Goal: Transaction & Acquisition: Purchase product/service

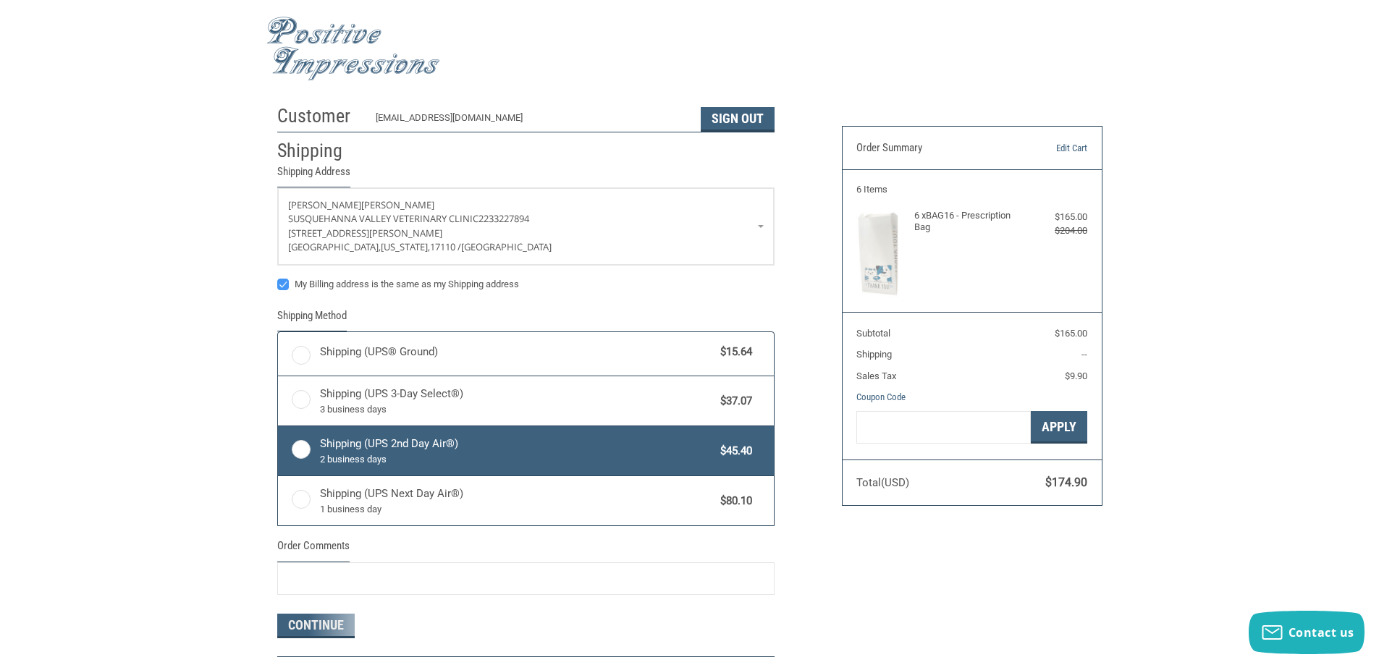
radio input "true"
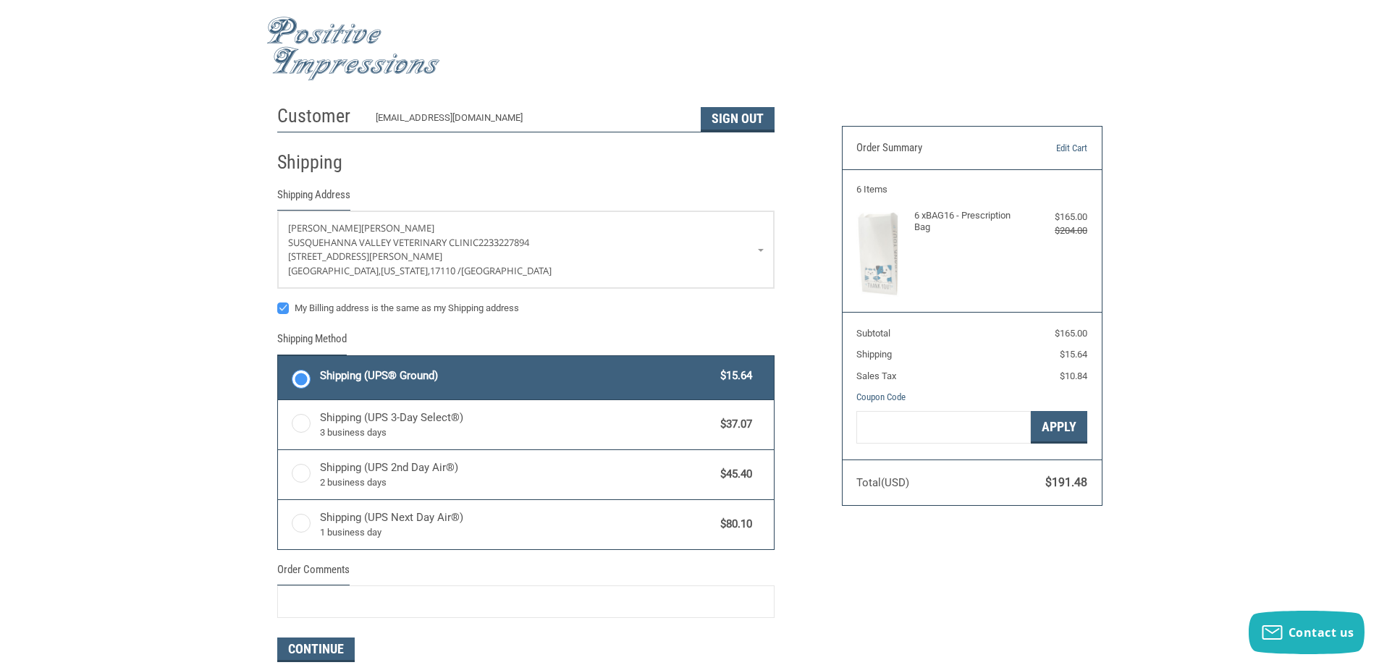
click at [280, 308] on label "My Billing address is the same as my Shipping address" at bounding box center [525, 309] width 497 height 12
click at [278, 302] on input "My Billing address is the same as my Shipping address" at bounding box center [277, 301] width 1 height 1
checkbox input "false"
click at [329, 647] on button "Continue" at bounding box center [315, 650] width 77 height 25
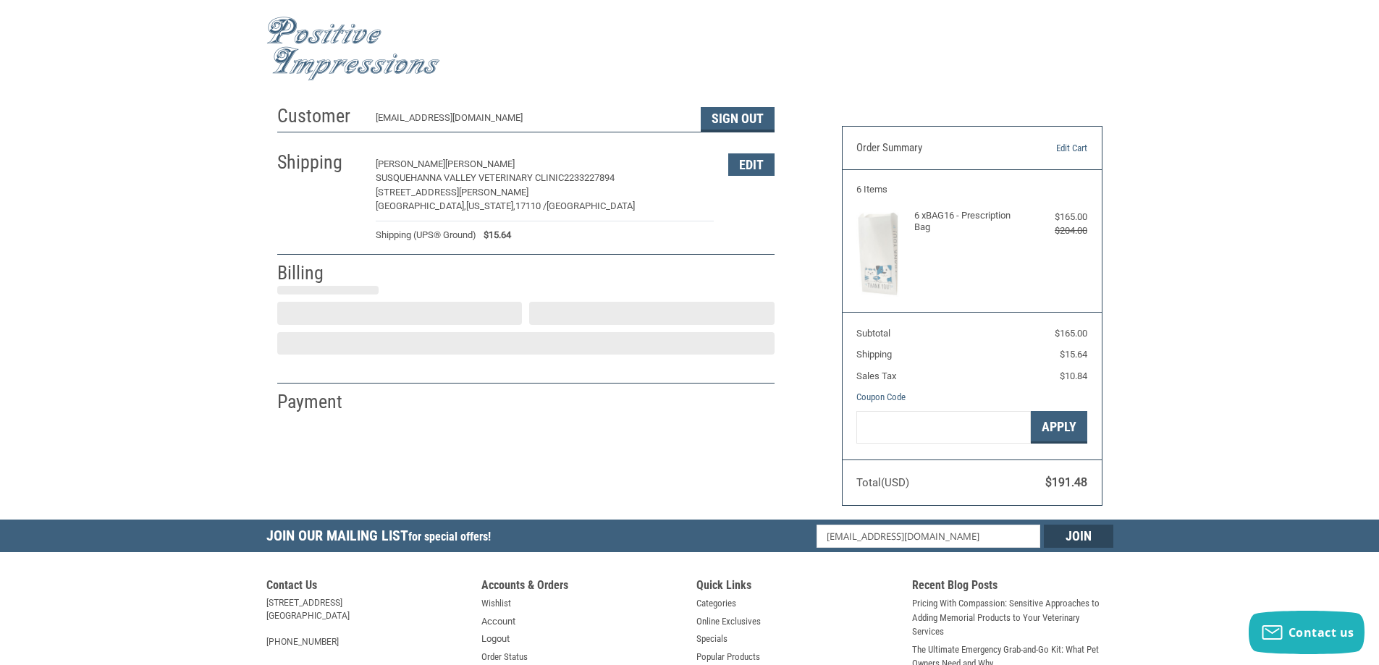
select select "US"
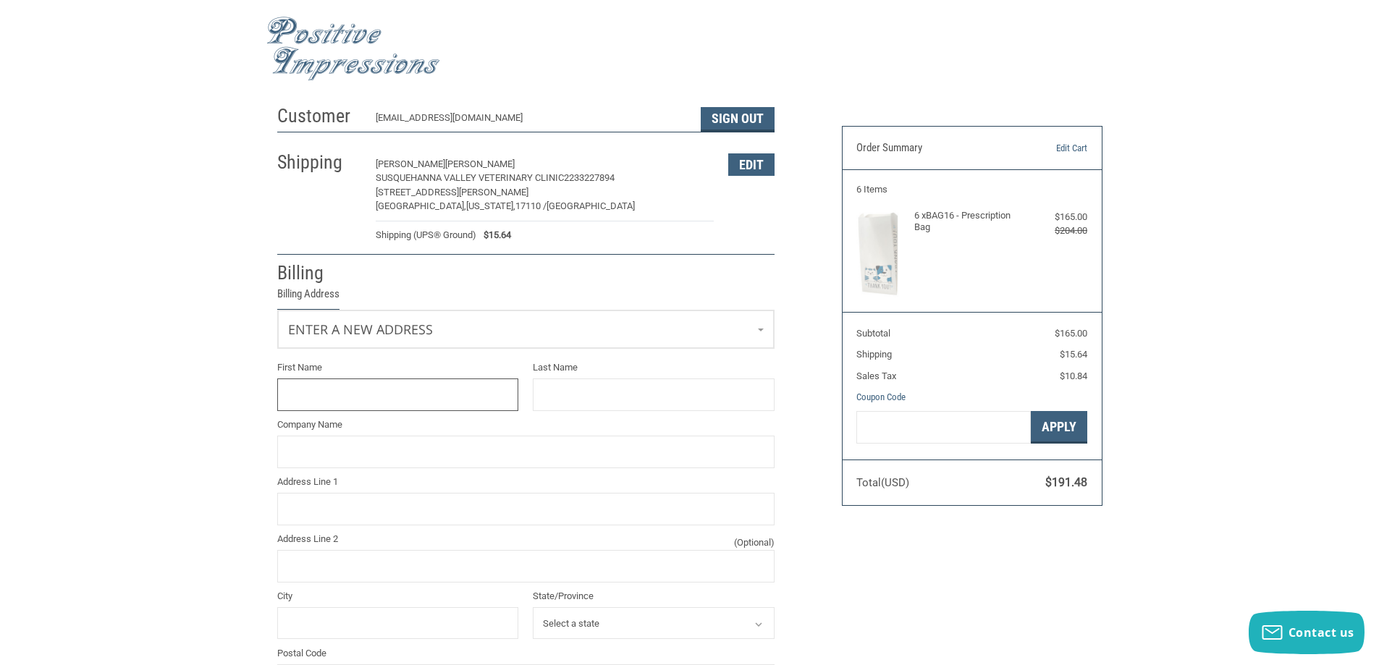
scroll to position [122, 0]
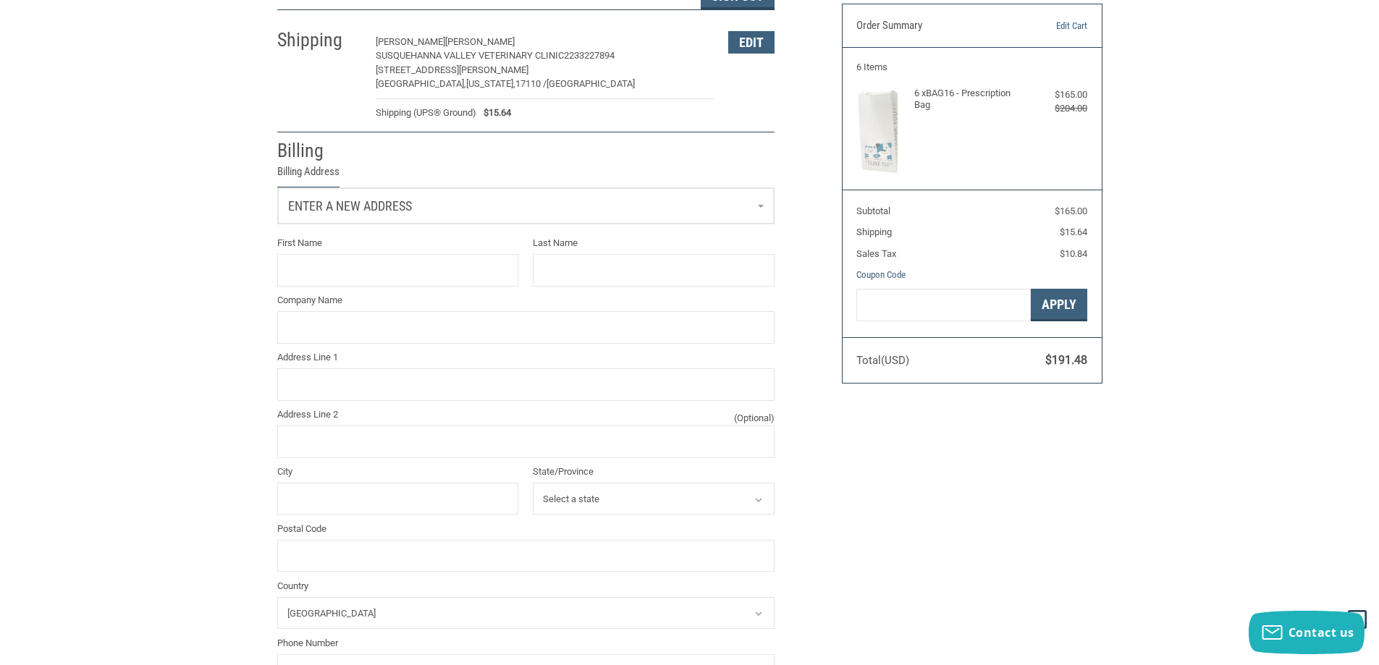
click at [326, 206] on span "Enter a new address" at bounding box center [350, 205] width 124 height 15
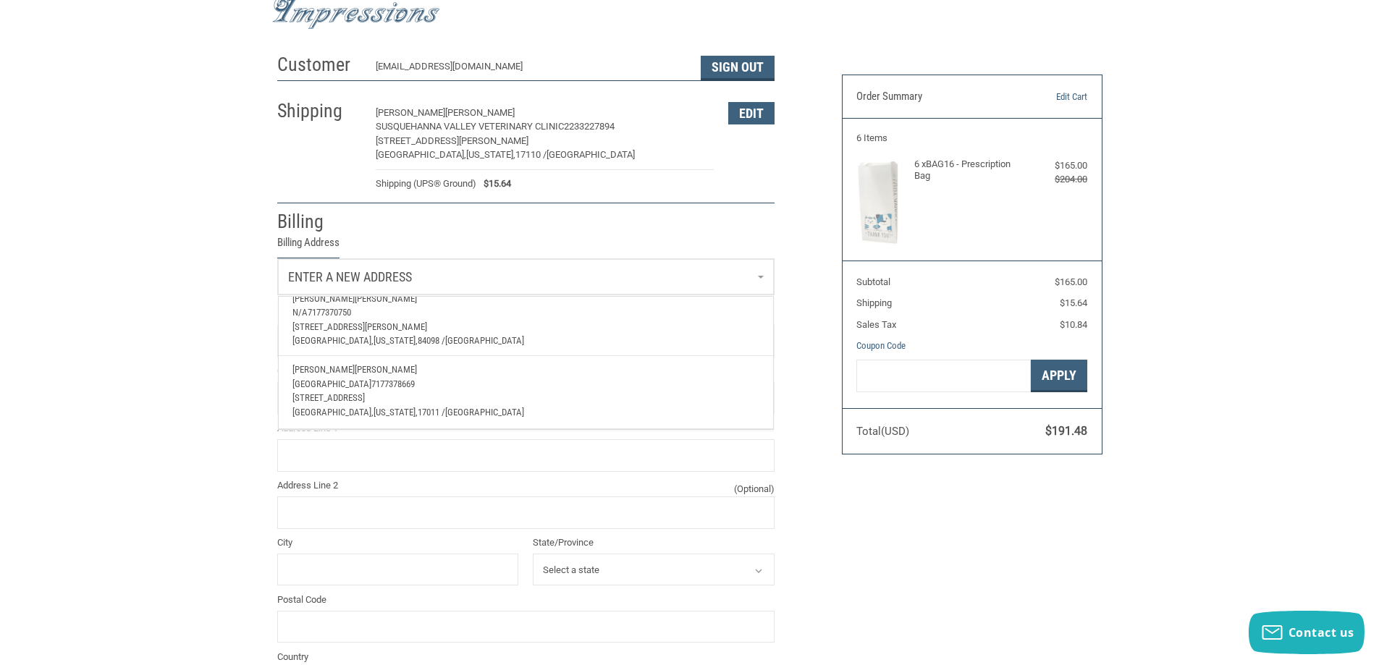
scroll to position [50, 0]
click at [311, 323] on span "[STREET_ADDRESS][PERSON_NAME]" at bounding box center [359, 328] width 135 height 11
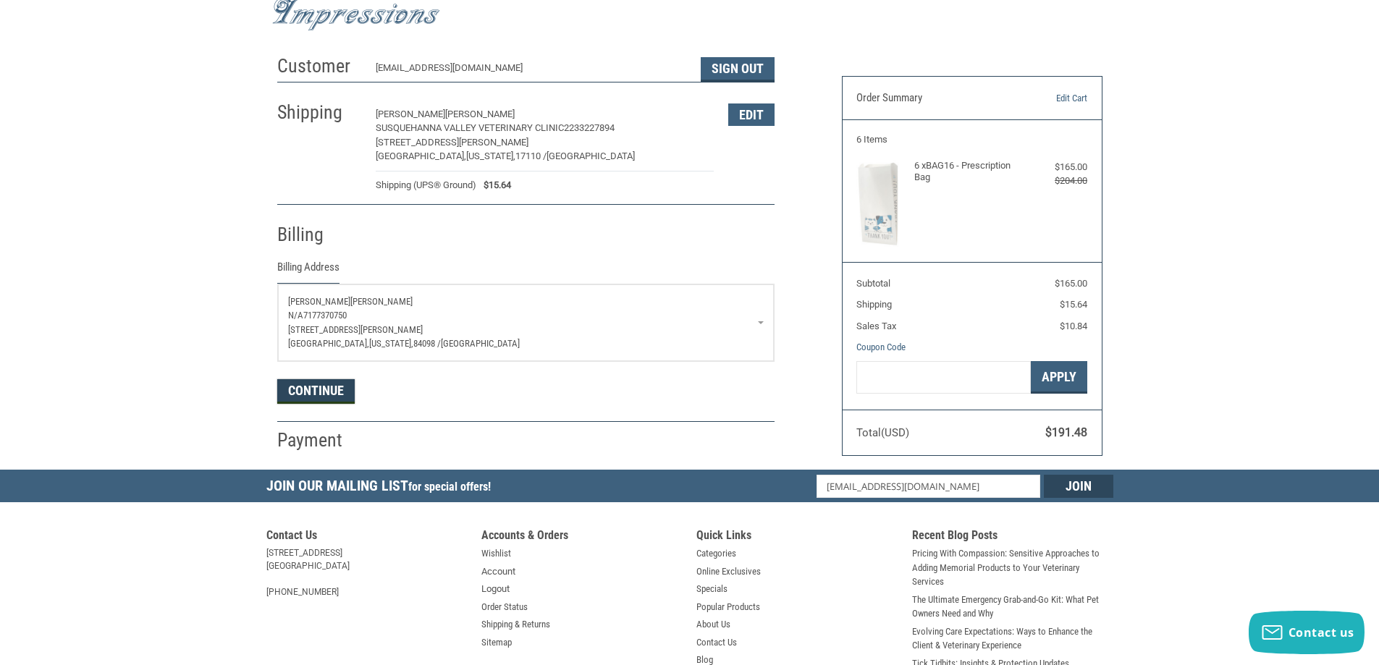
click at [295, 384] on button "Continue" at bounding box center [315, 391] width 77 height 25
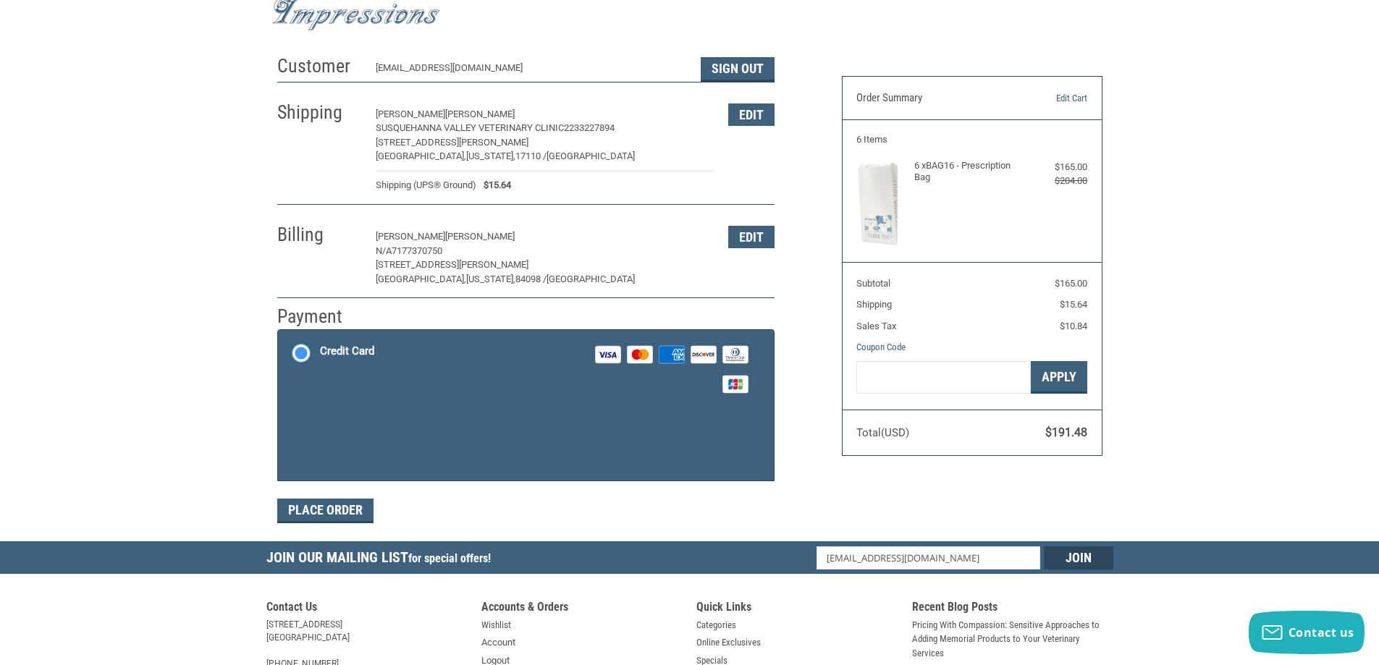
scroll to position [60, 0]
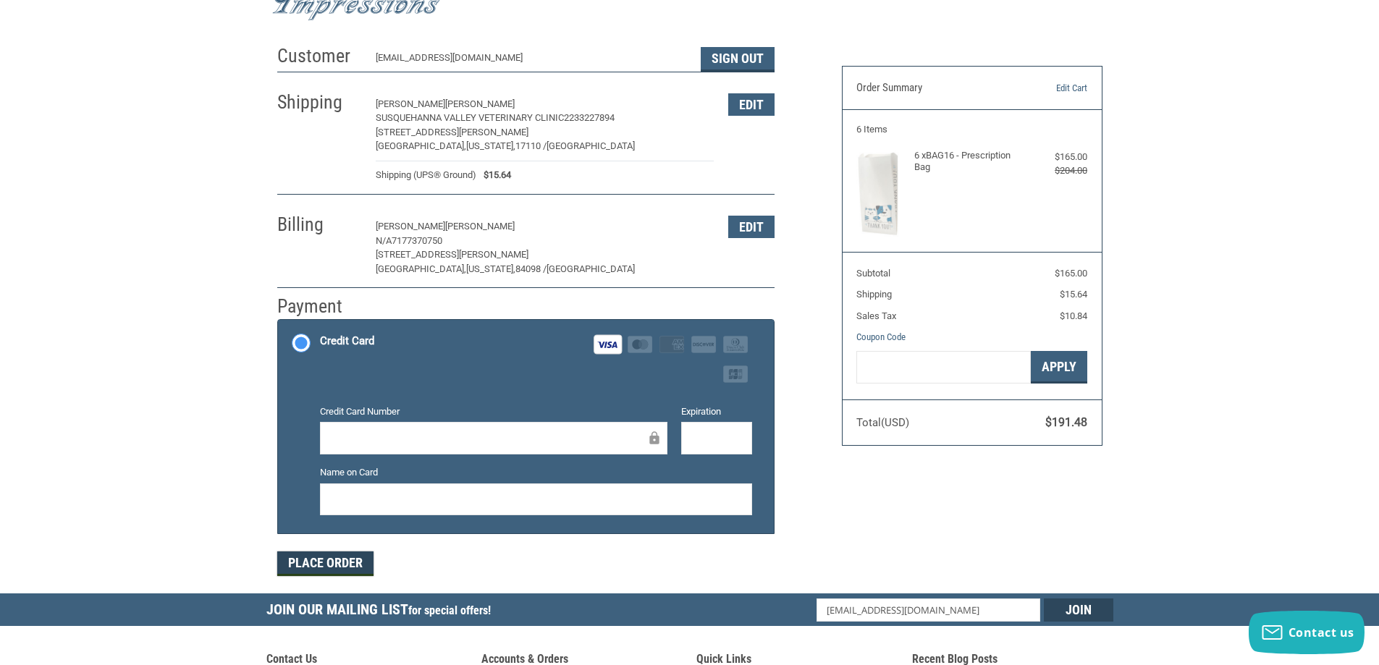
click at [358, 565] on button "Place Order" at bounding box center [325, 564] width 96 height 25
